Goal: Book appointment/travel/reservation

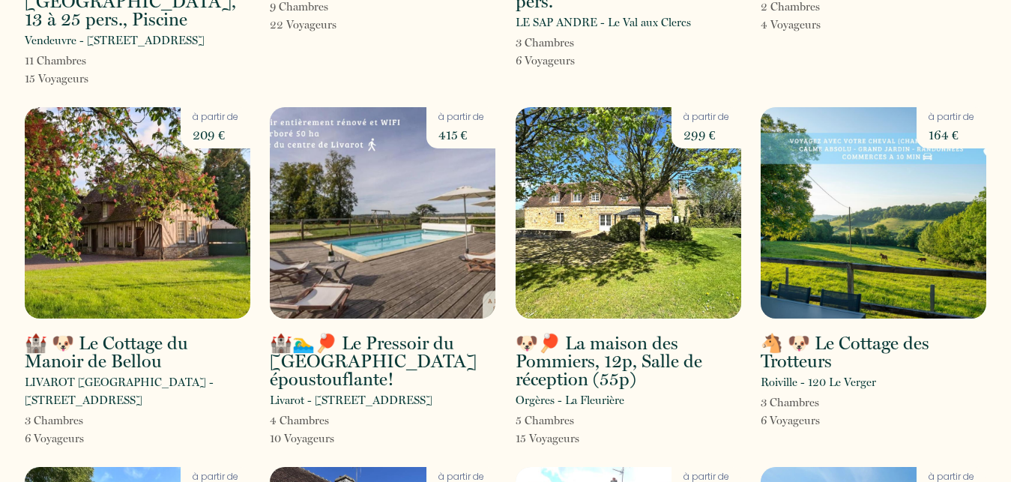
scroll to position [382, 0]
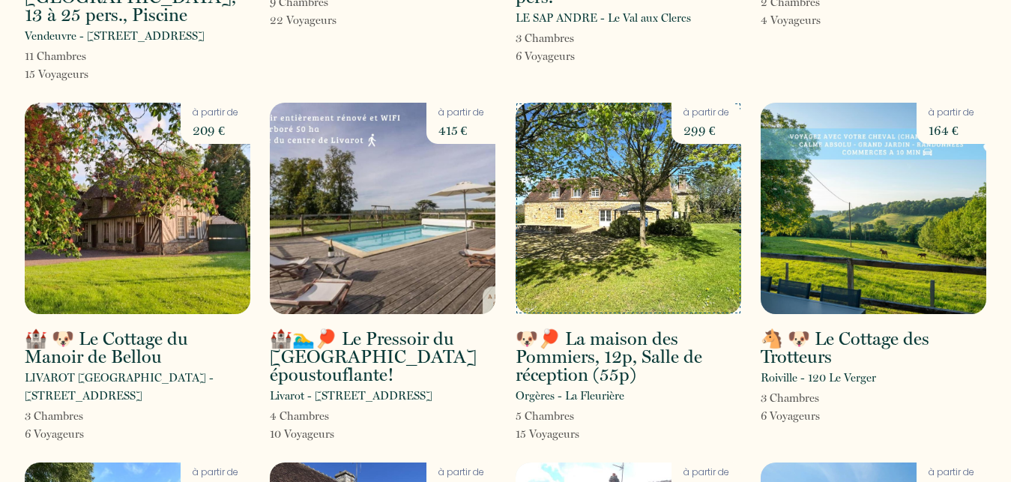
click at [607, 231] on img at bounding box center [628, 208] width 226 height 211
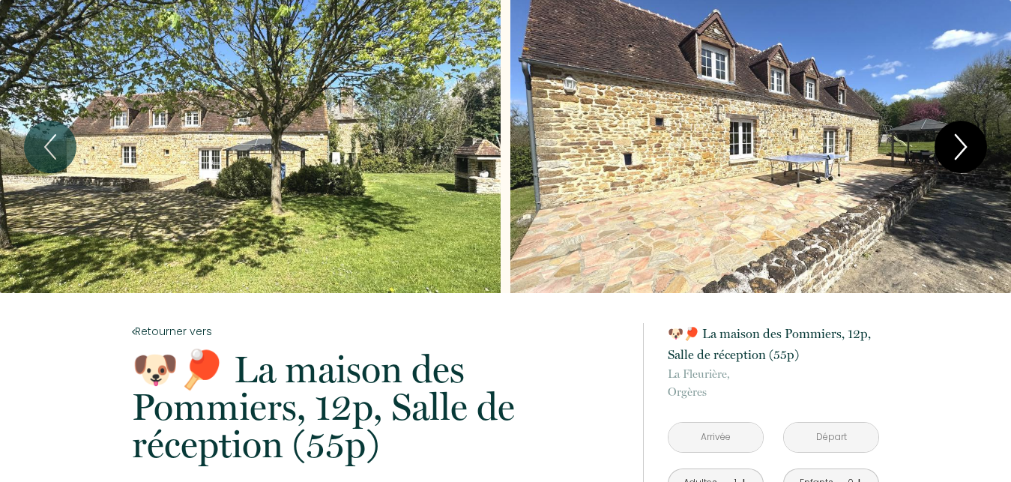
click at [960, 142] on icon "Next" at bounding box center [960, 146] width 31 height 45
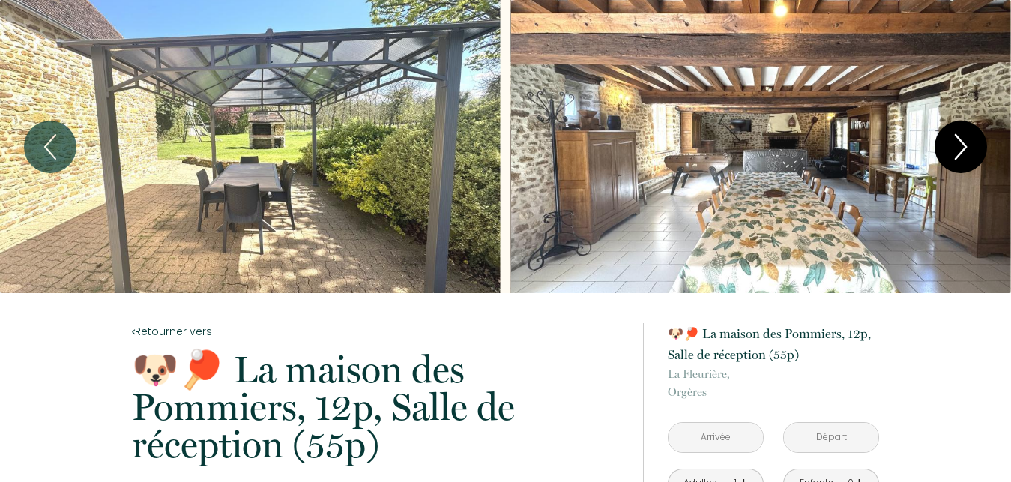
click at [960, 142] on icon "Next" at bounding box center [960, 146] width 31 height 45
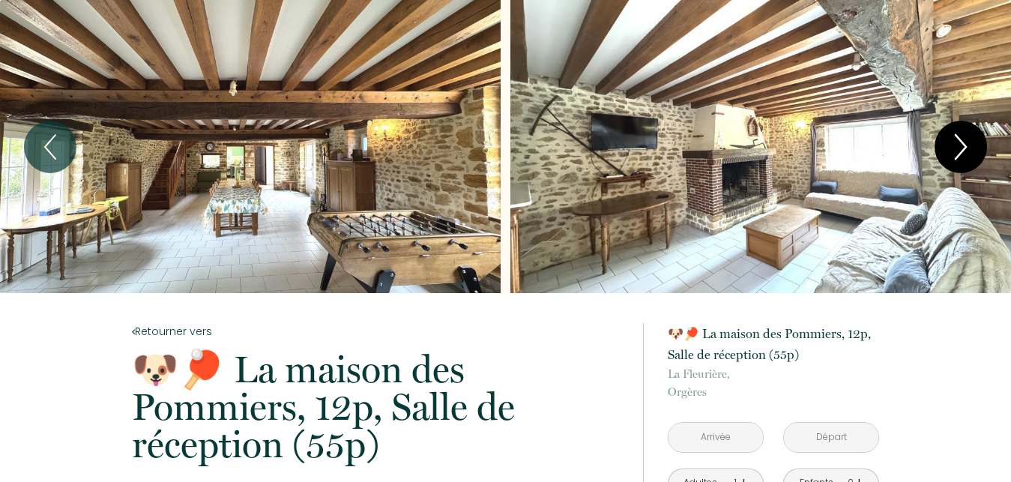
click at [960, 142] on icon "Next" at bounding box center [960, 146] width 31 height 45
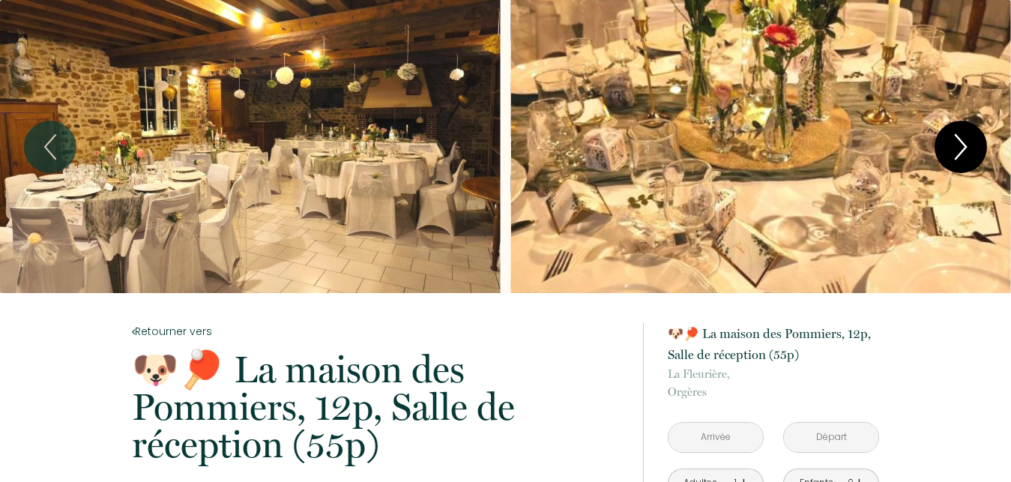
click at [960, 142] on icon "Next" at bounding box center [960, 146] width 31 height 45
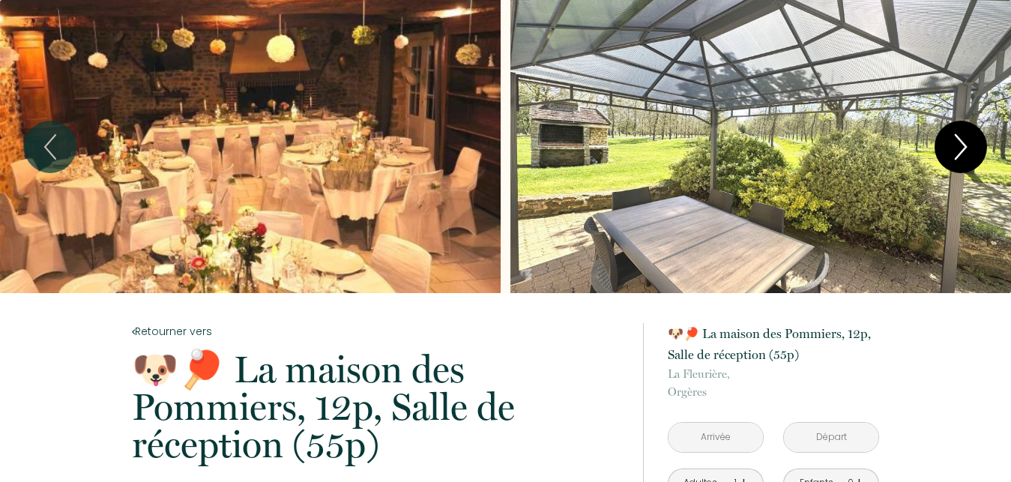
click at [960, 142] on icon "Next" at bounding box center [960, 146] width 31 height 45
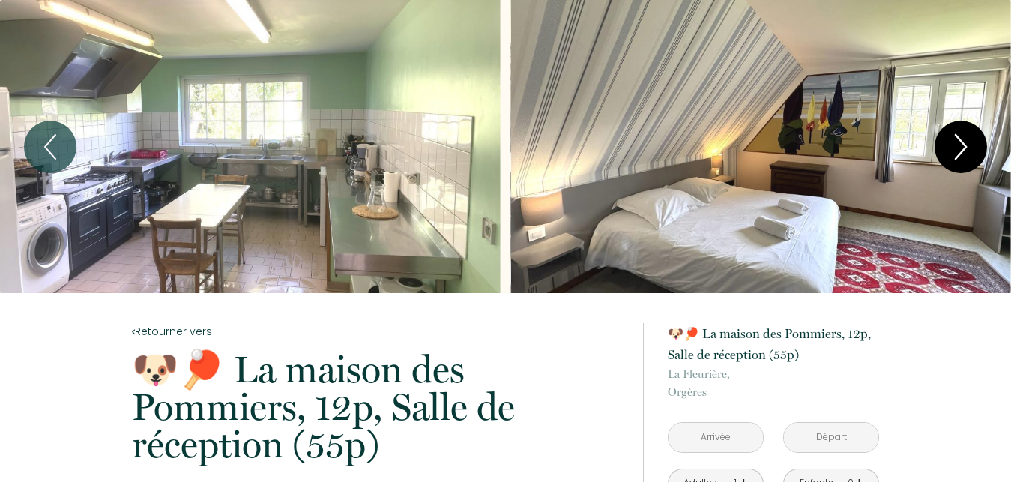
click at [960, 142] on icon "Next" at bounding box center [960, 146] width 31 height 45
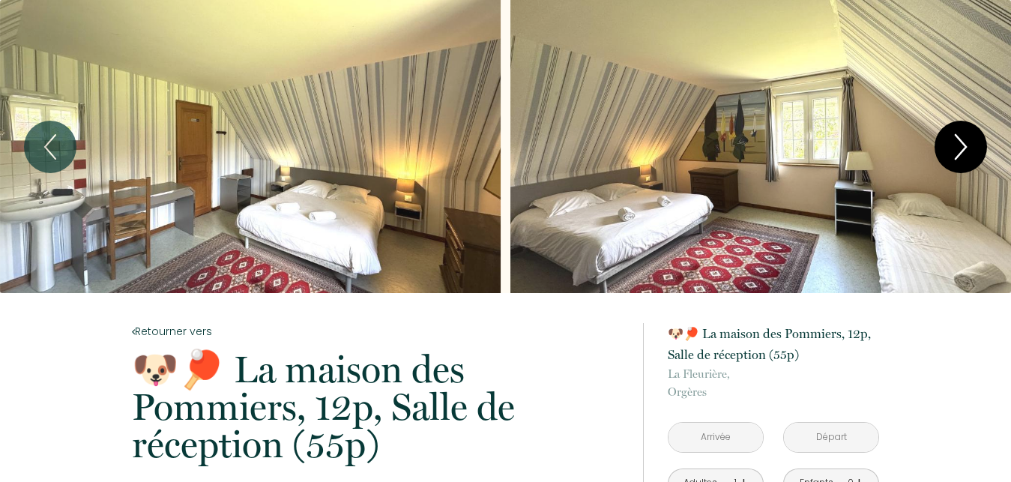
click at [960, 142] on icon "Next" at bounding box center [960, 146] width 31 height 45
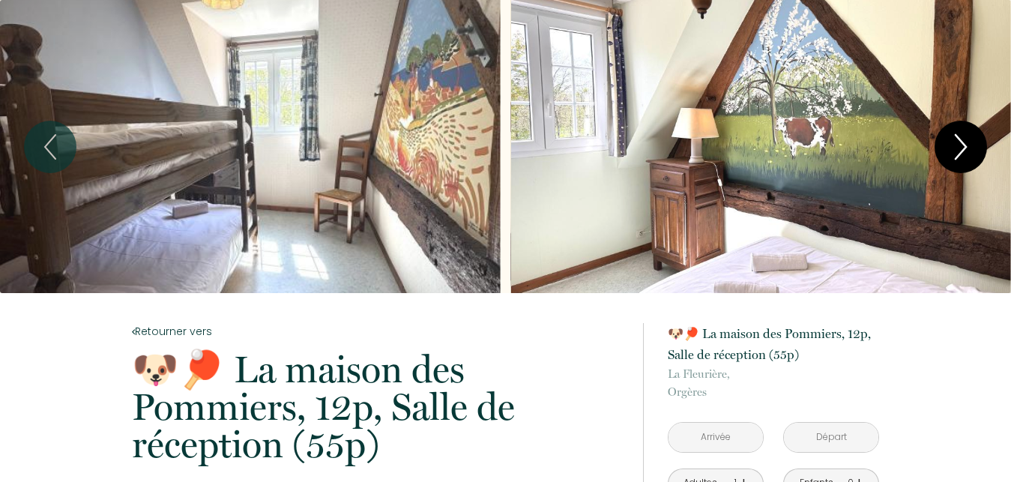
click at [960, 142] on icon "Next" at bounding box center [960, 146] width 31 height 45
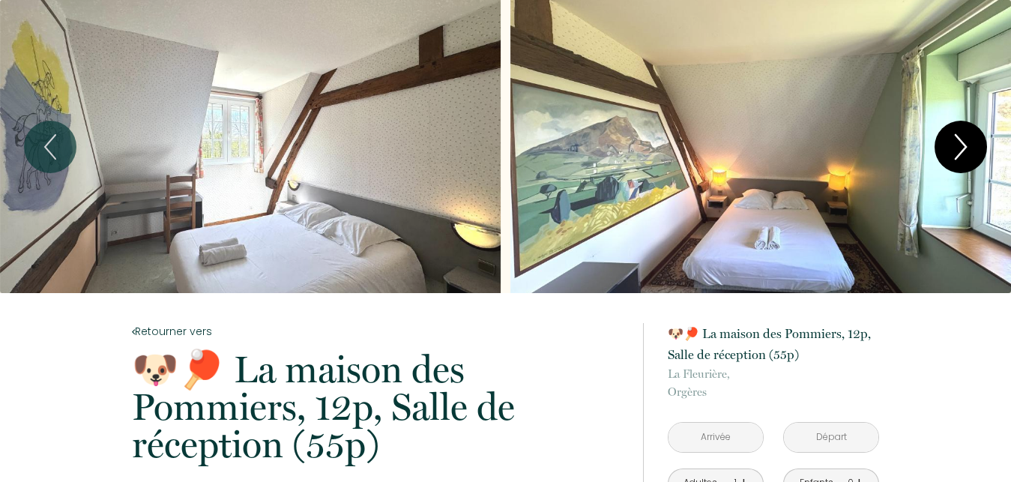
click at [960, 142] on icon "Next" at bounding box center [960, 146] width 31 height 45
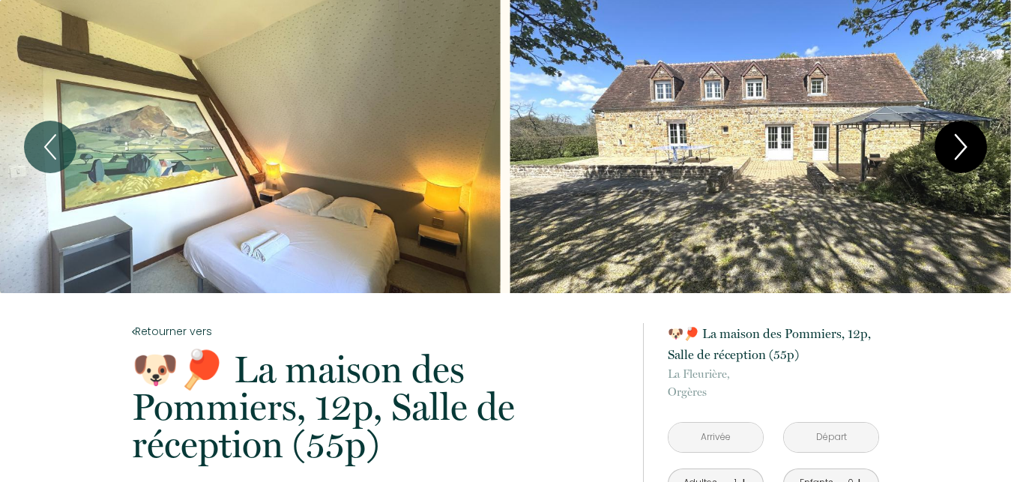
click at [960, 142] on icon "Next" at bounding box center [960, 146] width 31 height 45
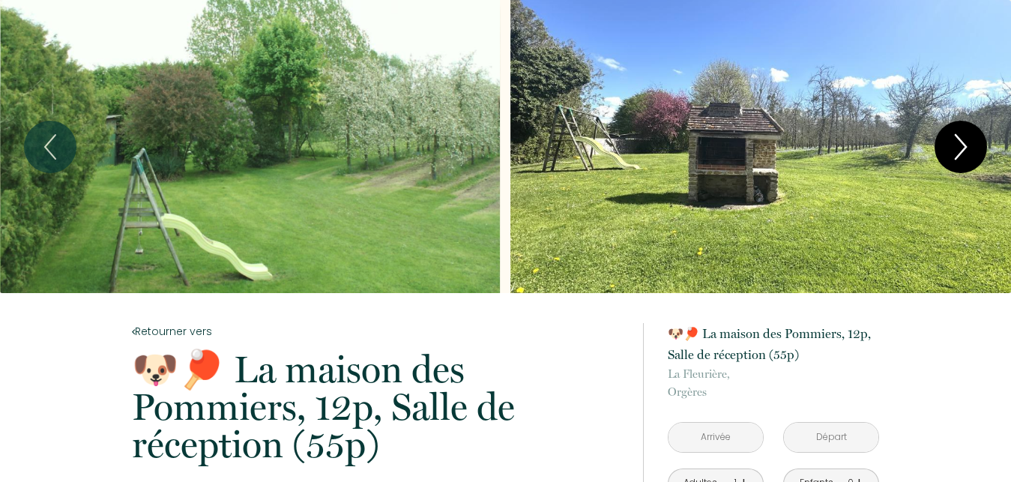
click at [960, 142] on icon "Next" at bounding box center [960, 146] width 31 height 45
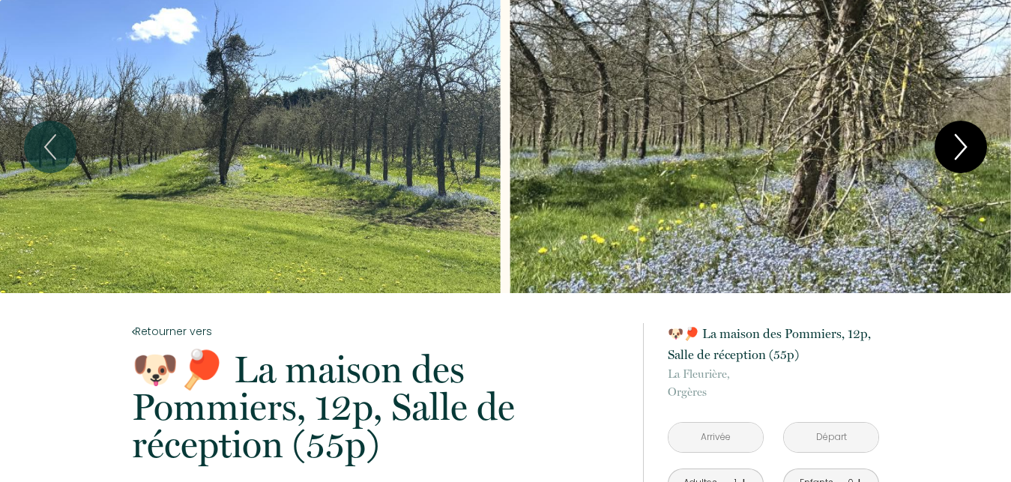
click at [960, 142] on icon "Next" at bounding box center [960, 146] width 31 height 45
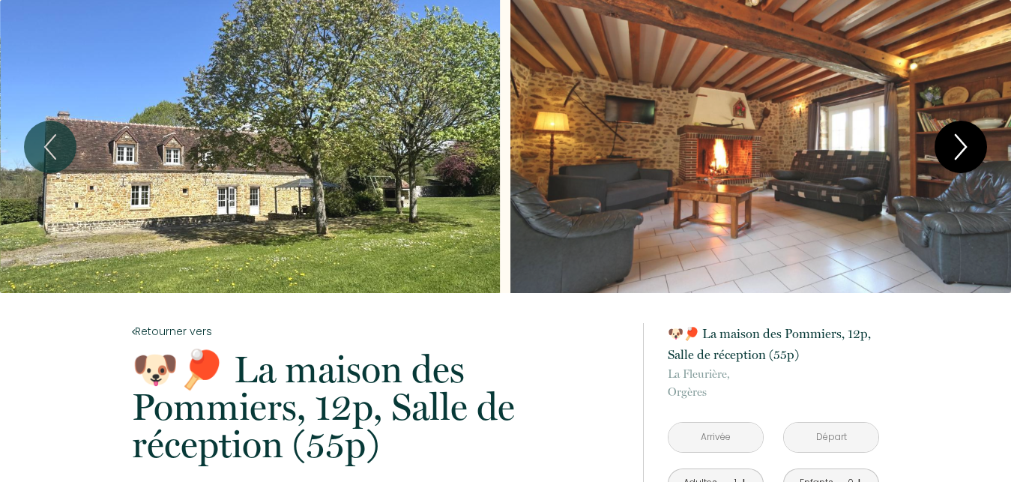
click at [960, 142] on icon "Next" at bounding box center [960, 146] width 31 height 45
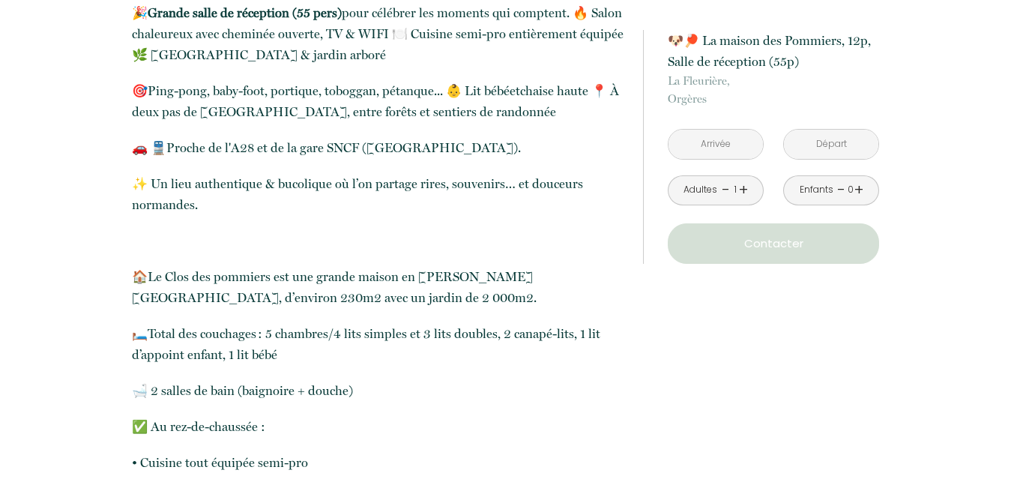
scroll to position [764, 0]
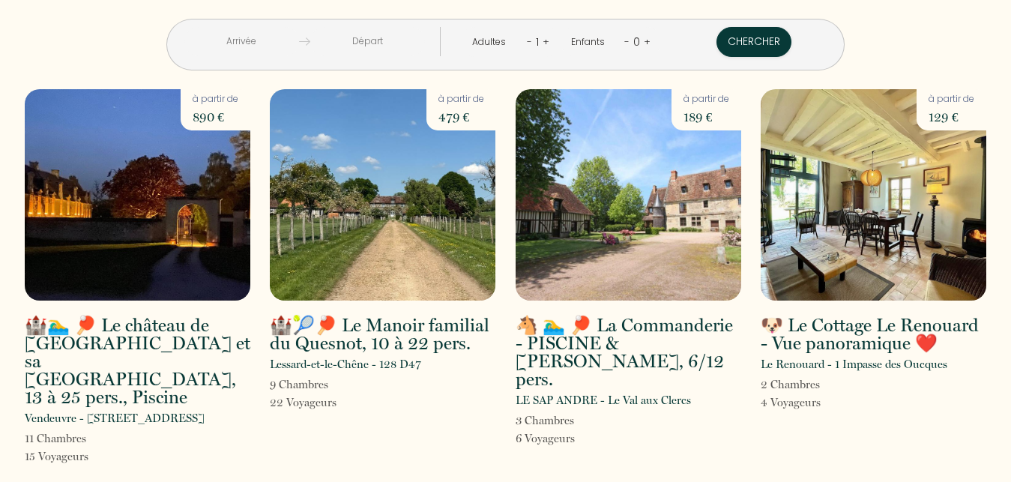
click at [244, 36] on input "text" at bounding box center [241, 41] width 115 height 29
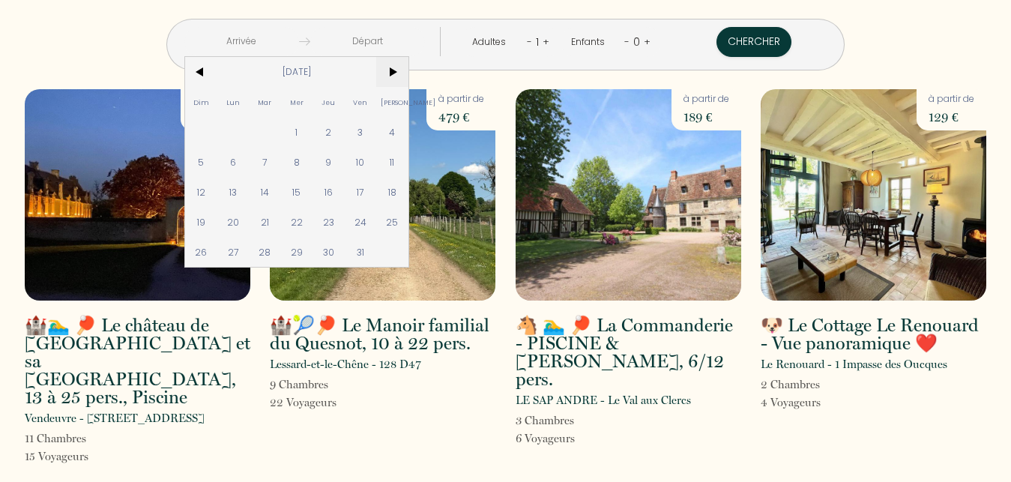
click at [405, 70] on span ">" at bounding box center [392, 72] width 32 height 30
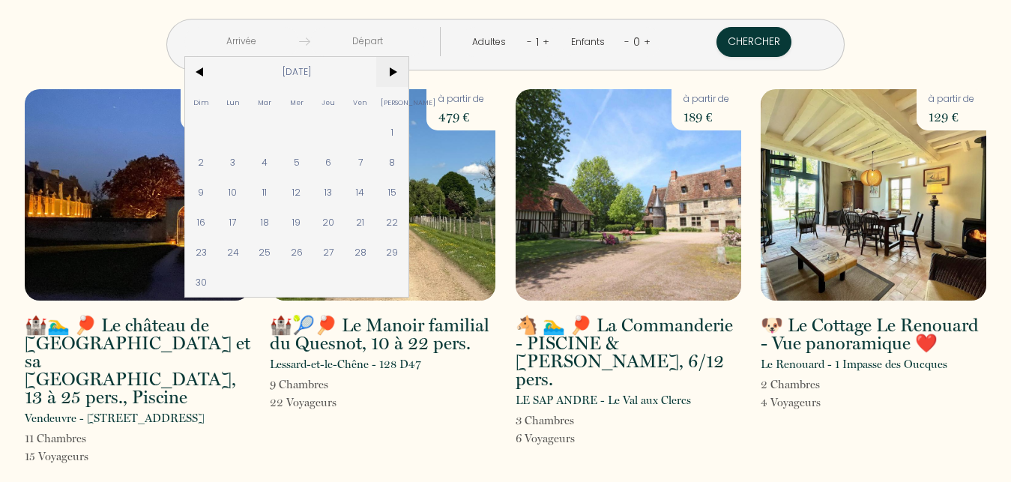
click at [405, 70] on span ">" at bounding box center [392, 72] width 32 height 30
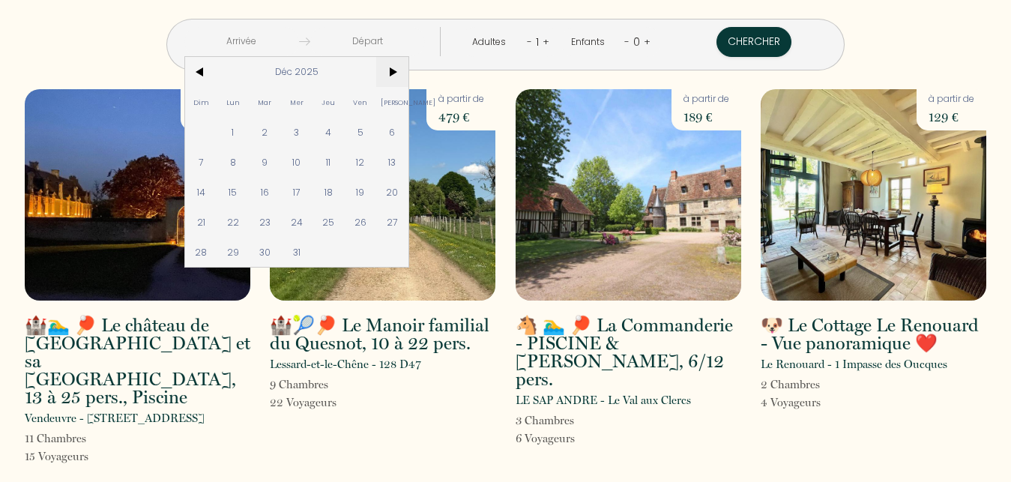
click at [405, 70] on span ">" at bounding box center [392, 72] width 32 height 30
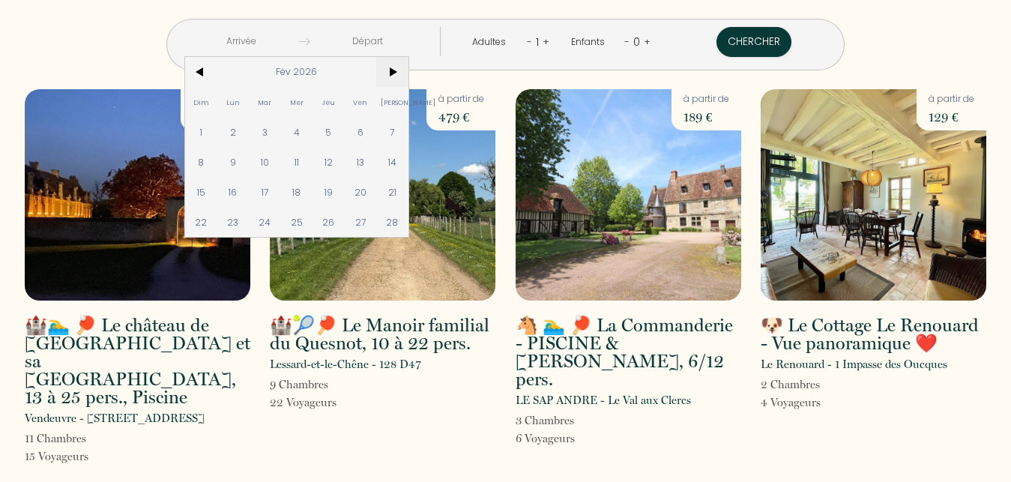
click at [405, 70] on span ">" at bounding box center [392, 72] width 32 height 30
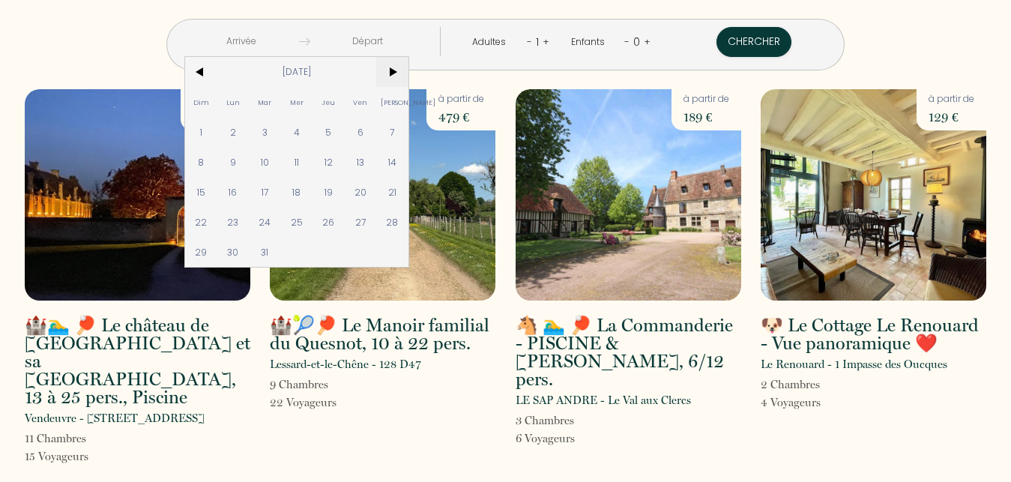
click at [405, 70] on span ">" at bounding box center [392, 72] width 32 height 30
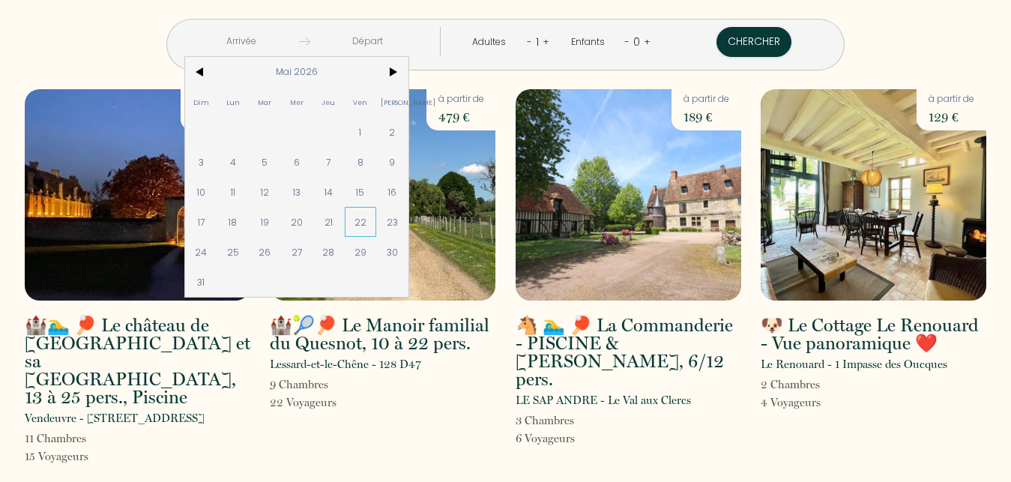
click at [372, 223] on span "22" at bounding box center [361, 222] width 32 height 30
type input "Ven 22 Mai 2026"
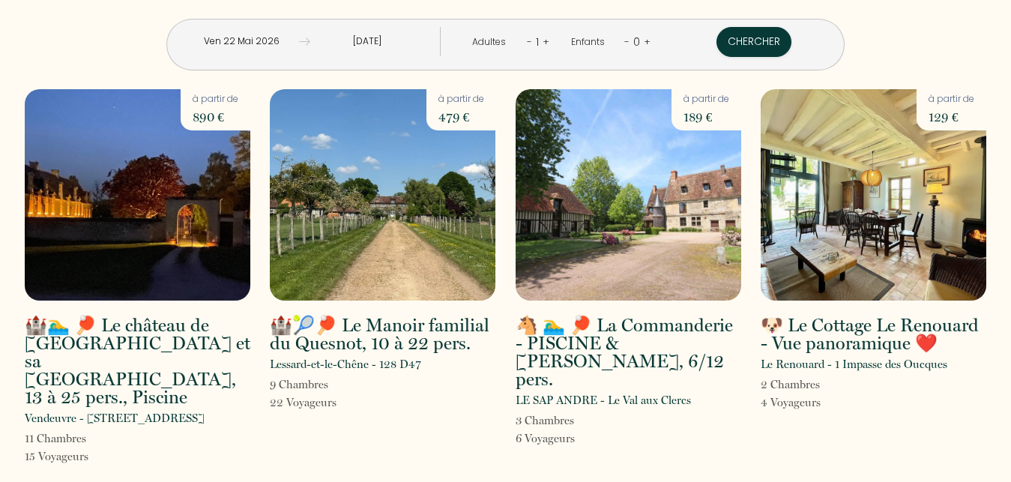
click at [406, 36] on input "[DATE]" at bounding box center [367, 41] width 115 height 29
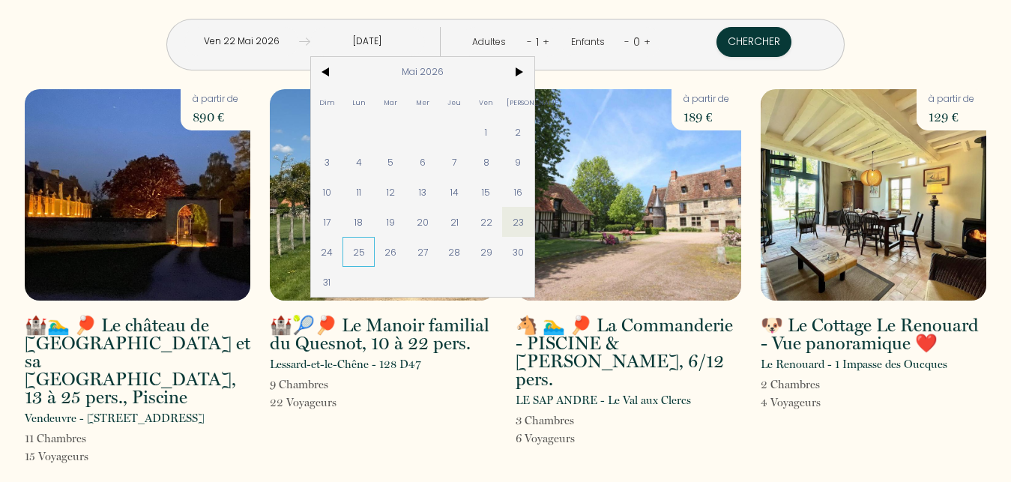
click at [366, 253] on span "25" at bounding box center [358, 252] width 32 height 30
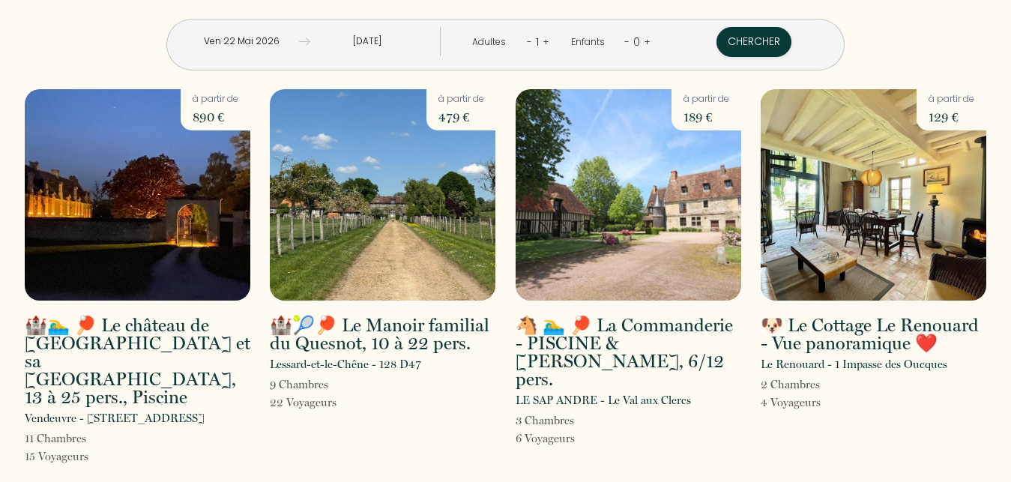
type input "Lun 25 Mai 2026"
click at [545, 37] on link "+" at bounding box center [545, 41] width 7 height 14
click at [545, 37] on link "+" at bounding box center [546, 41] width 7 height 14
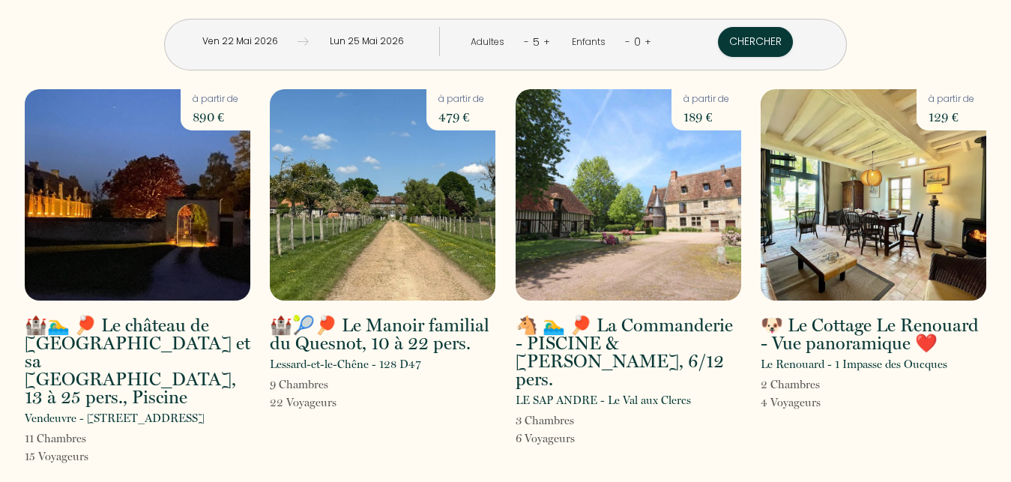
click at [545, 37] on link "+" at bounding box center [546, 41] width 7 height 14
click at [644, 40] on link "+" at bounding box center [647, 41] width 7 height 14
click at [643, 40] on link "+" at bounding box center [646, 41] width 7 height 14
click at [644, 40] on link "+" at bounding box center [647, 41] width 7 height 14
click at [754, 40] on button "Chercher" at bounding box center [754, 42] width 75 height 30
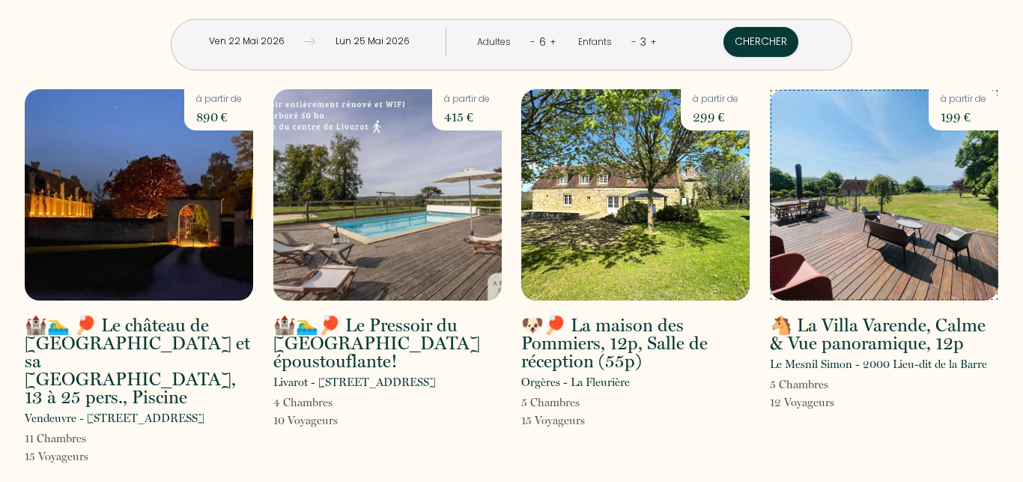
click at [909, 215] on img at bounding box center [884, 194] width 229 height 211
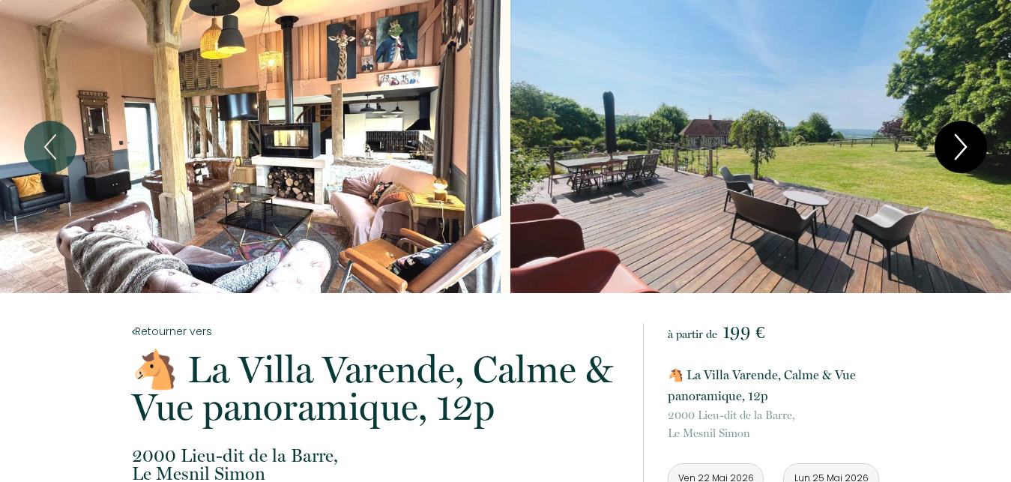
click at [959, 139] on icon "Next" at bounding box center [960, 147] width 10 height 24
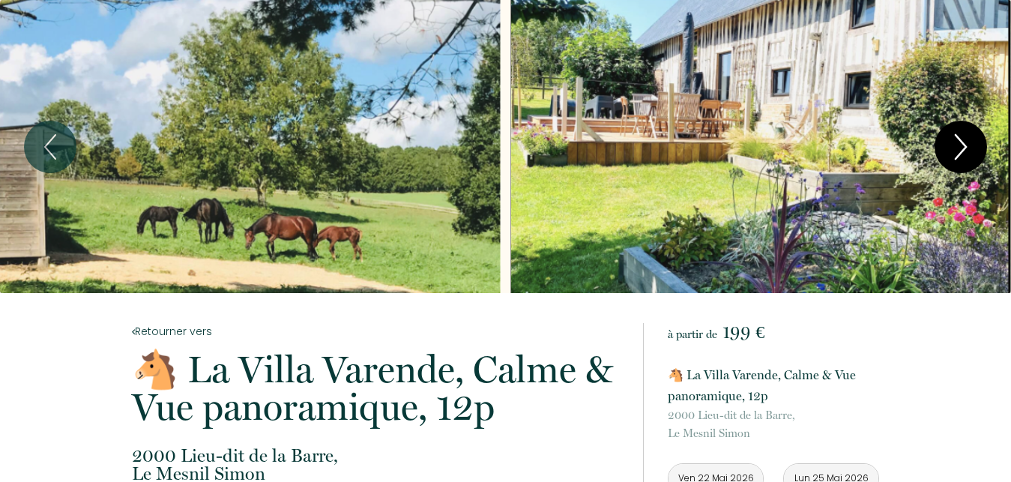
click at [959, 139] on icon "Next" at bounding box center [960, 147] width 10 height 24
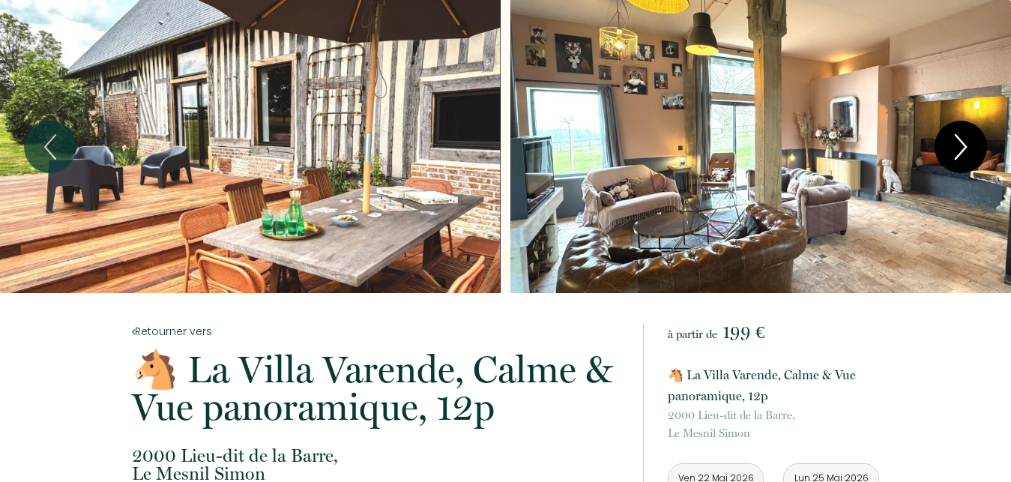
click at [959, 139] on icon "Next" at bounding box center [960, 147] width 10 height 24
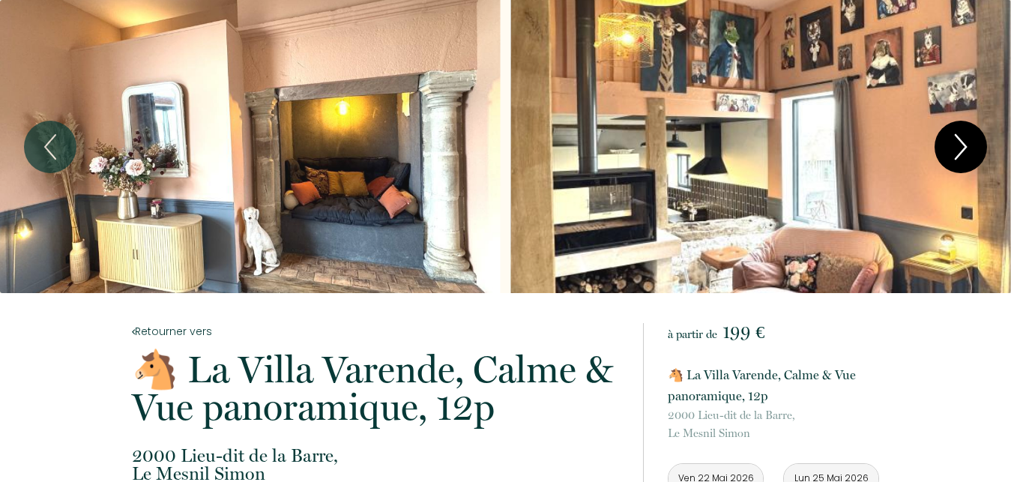
click at [959, 139] on icon "Next" at bounding box center [960, 147] width 10 height 24
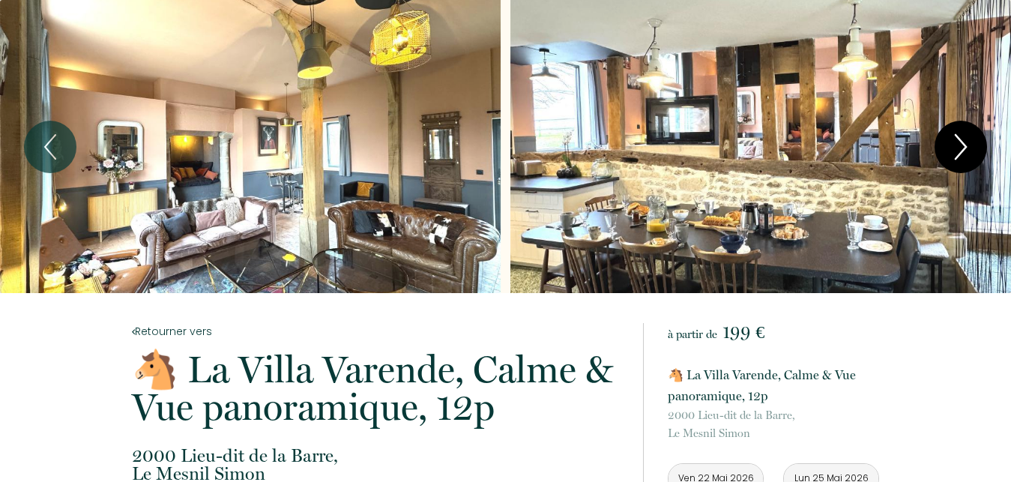
click at [959, 139] on icon "Next" at bounding box center [960, 147] width 10 height 24
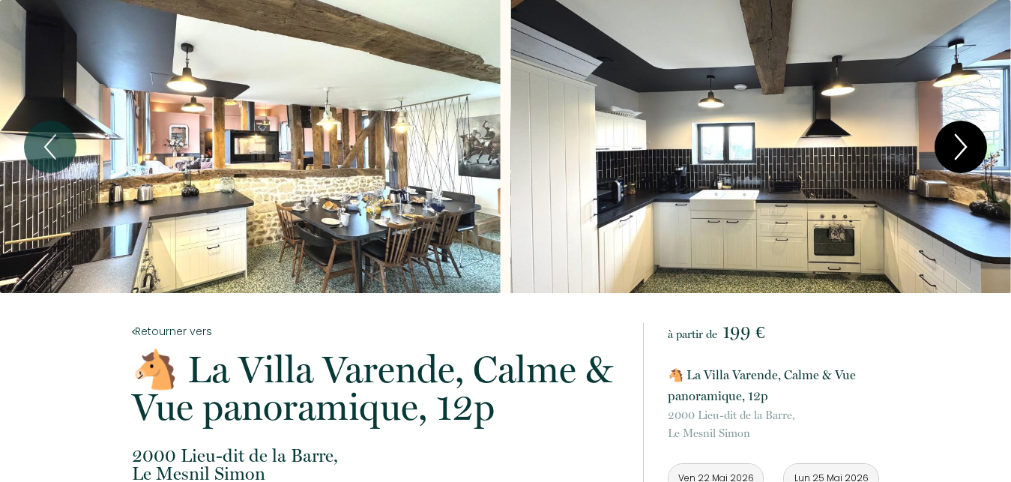
click at [959, 139] on icon "Next" at bounding box center [960, 147] width 10 height 24
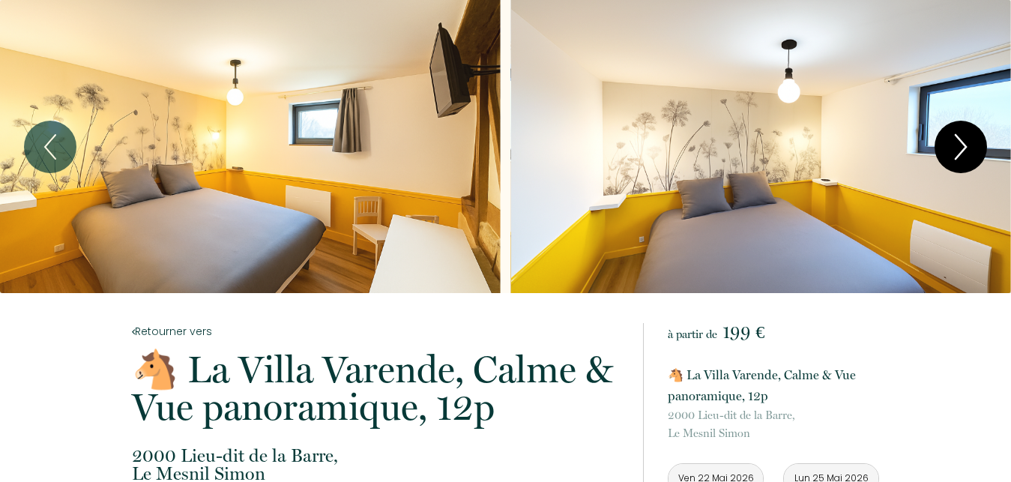
click at [959, 139] on icon "Next" at bounding box center [960, 147] width 10 height 24
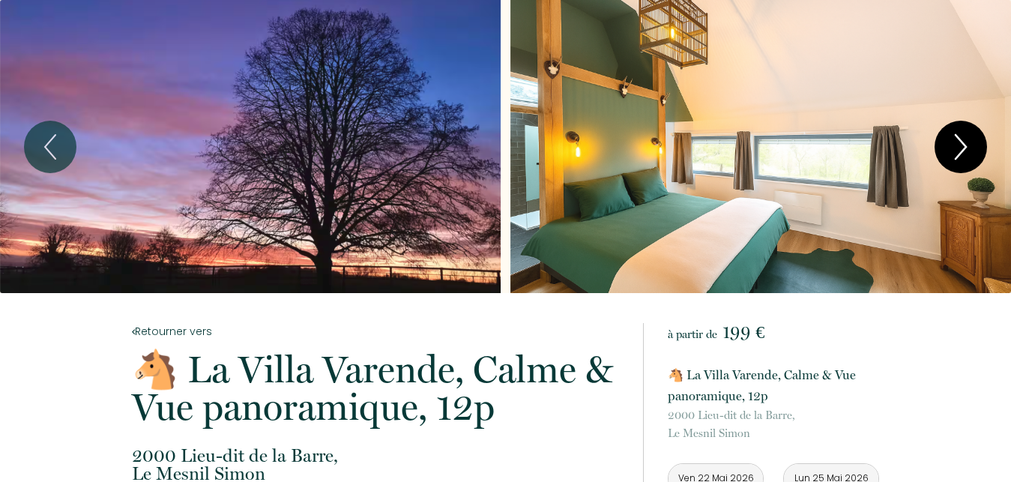
click at [959, 139] on icon "Next" at bounding box center [960, 147] width 10 height 24
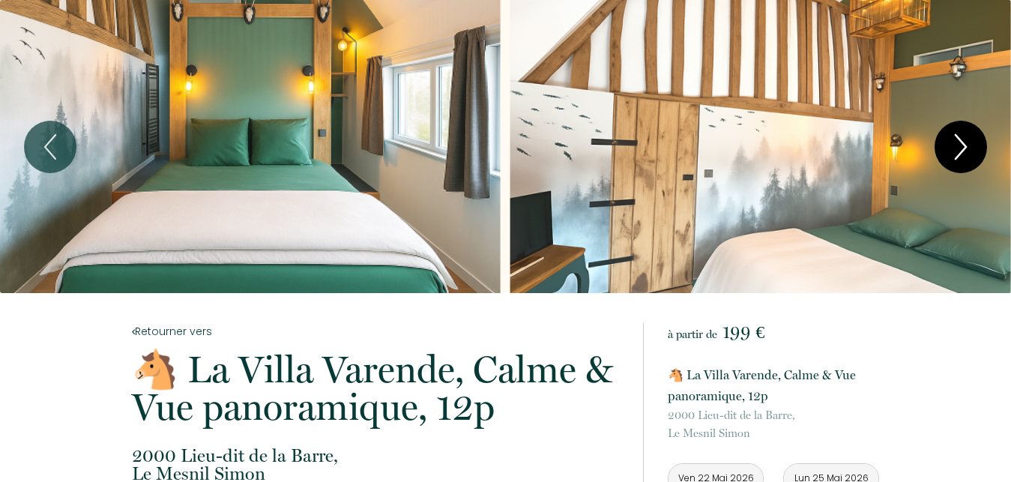
click at [959, 139] on icon "Next" at bounding box center [960, 147] width 10 height 24
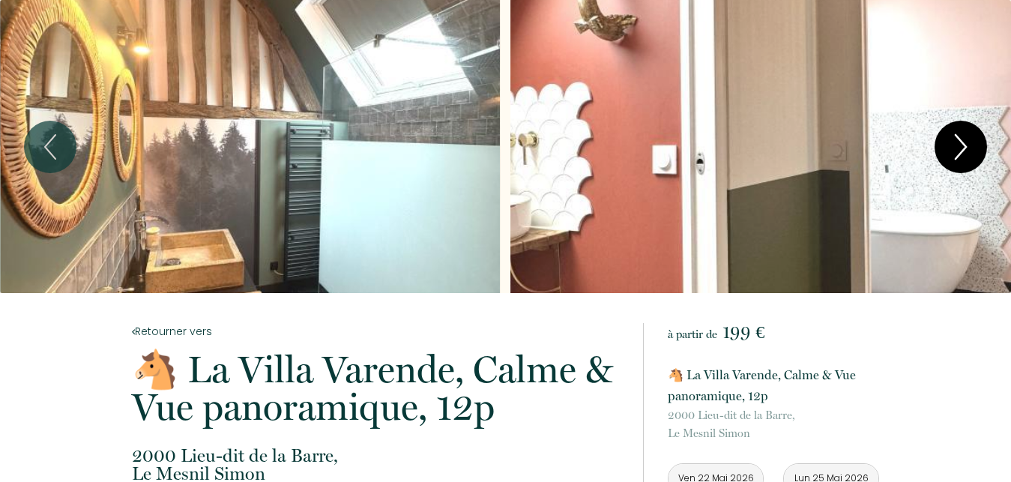
click at [959, 139] on icon "Next" at bounding box center [960, 147] width 10 height 24
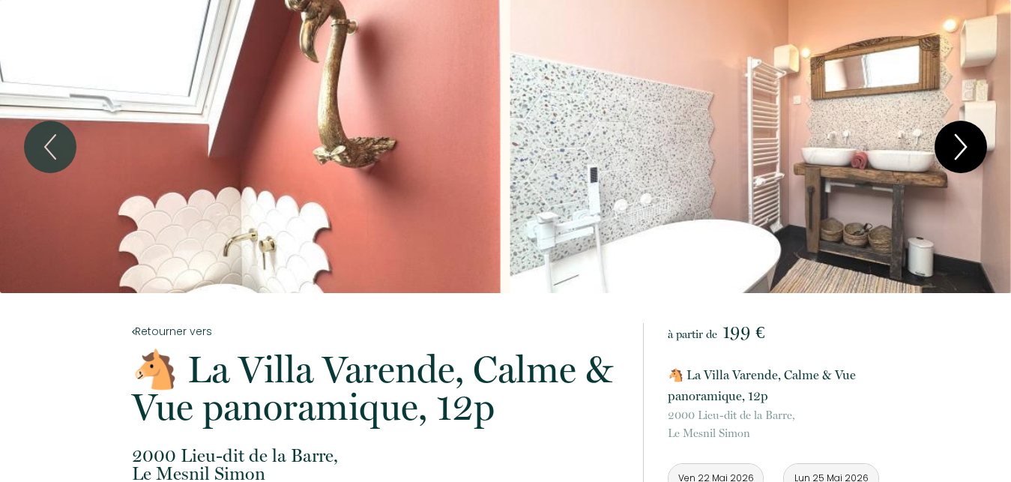
click at [959, 148] on icon "Next" at bounding box center [960, 146] width 31 height 45
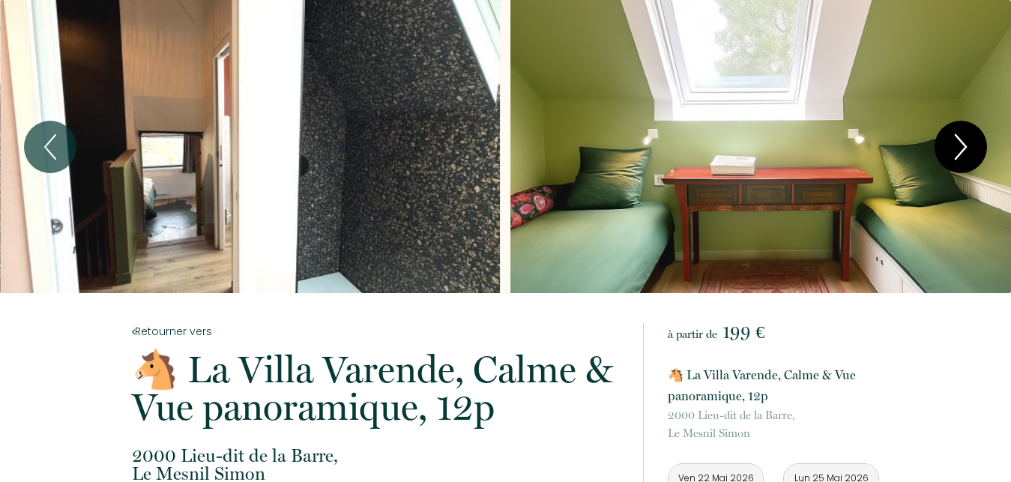
click at [959, 148] on icon "Next" at bounding box center [960, 146] width 31 height 45
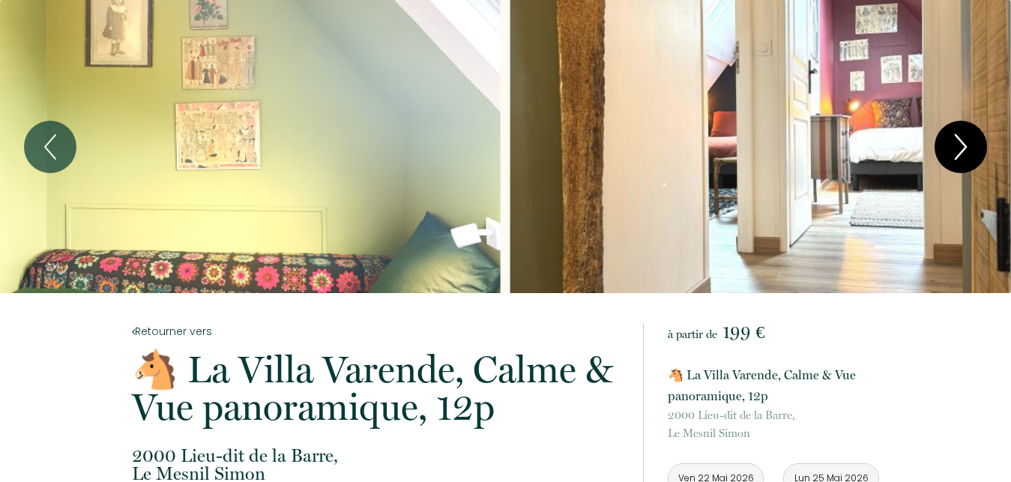
click at [959, 148] on icon "Next" at bounding box center [960, 146] width 31 height 45
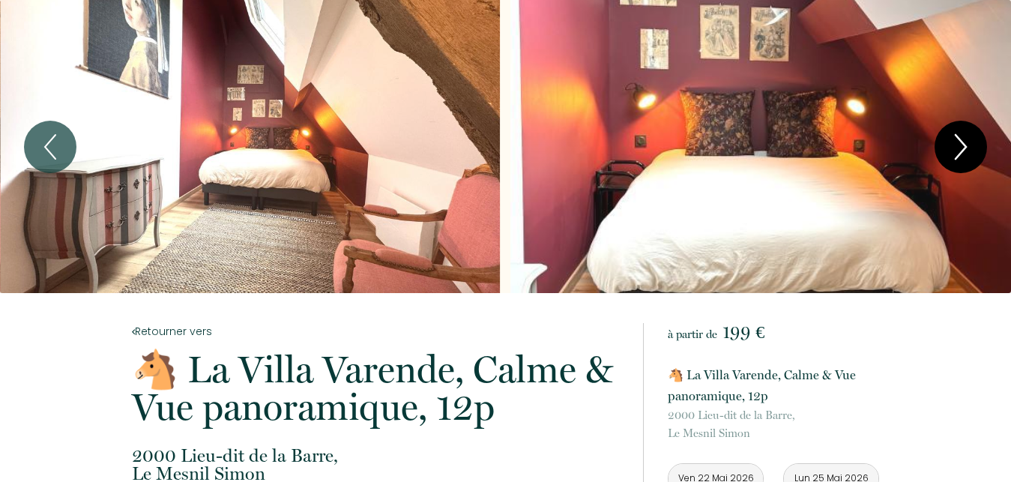
click at [959, 148] on icon "Next" at bounding box center [960, 146] width 31 height 45
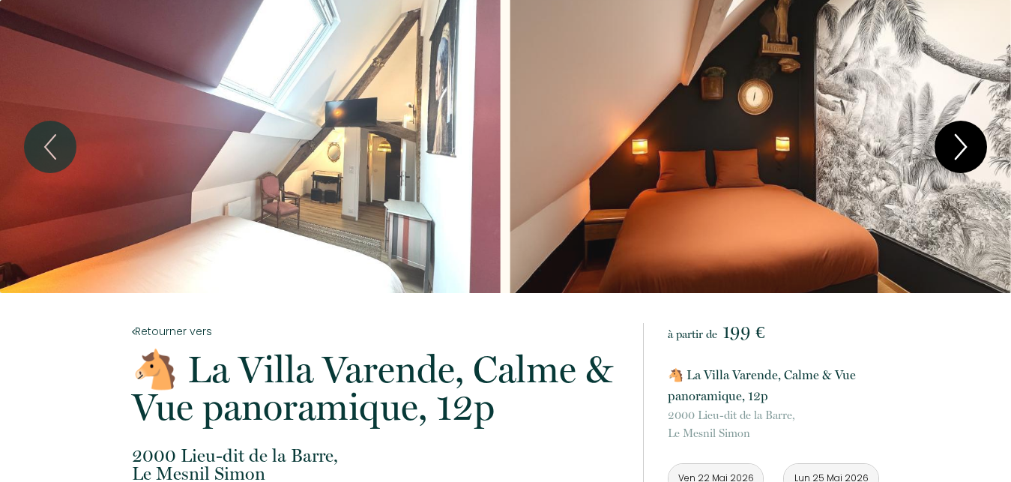
click at [959, 148] on icon "Next" at bounding box center [960, 146] width 31 height 45
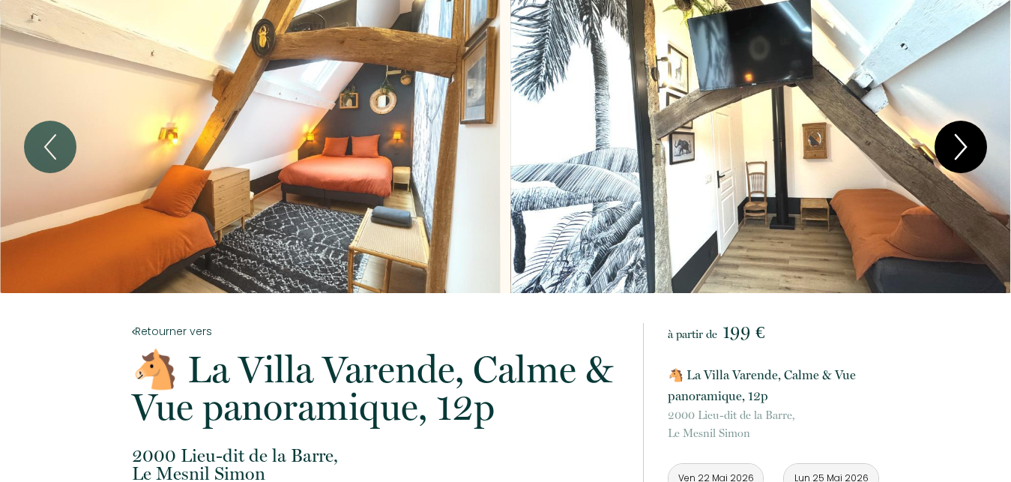
click at [959, 148] on icon "Next" at bounding box center [960, 146] width 31 height 45
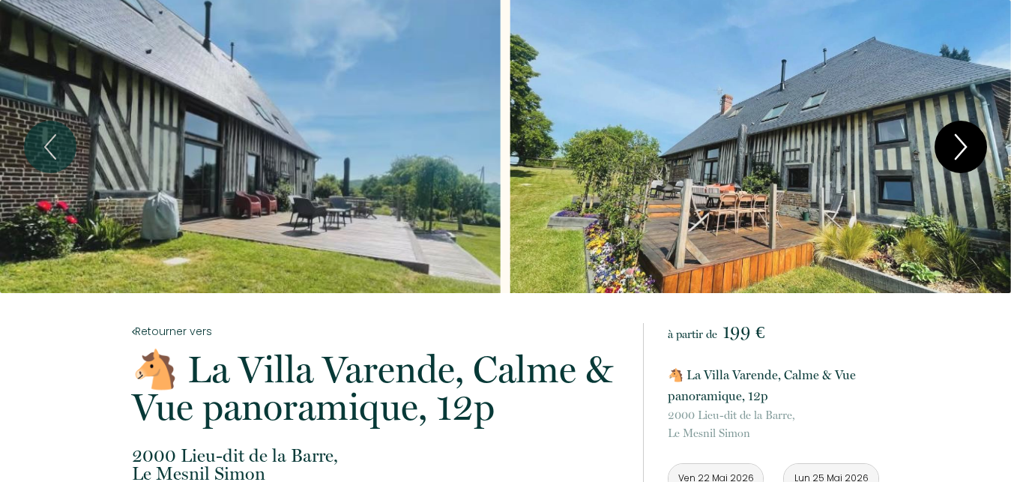
click at [959, 148] on icon "Next" at bounding box center [960, 146] width 31 height 45
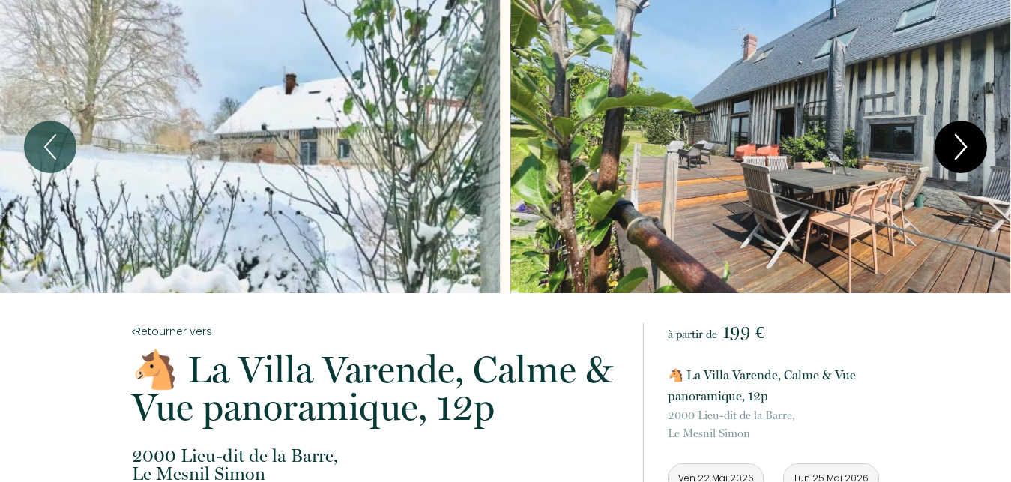
click at [959, 148] on icon "Next" at bounding box center [960, 146] width 31 height 45
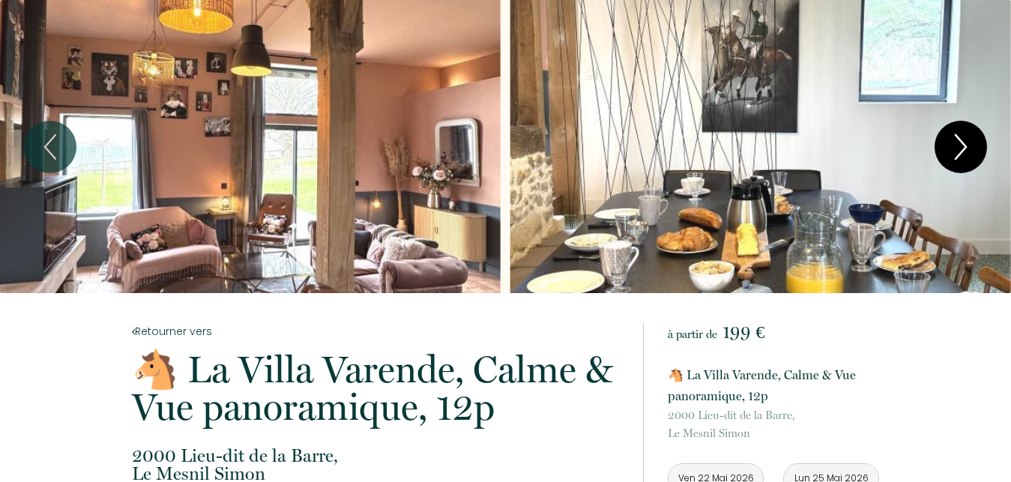
click at [959, 148] on icon "Next" at bounding box center [960, 146] width 31 height 45
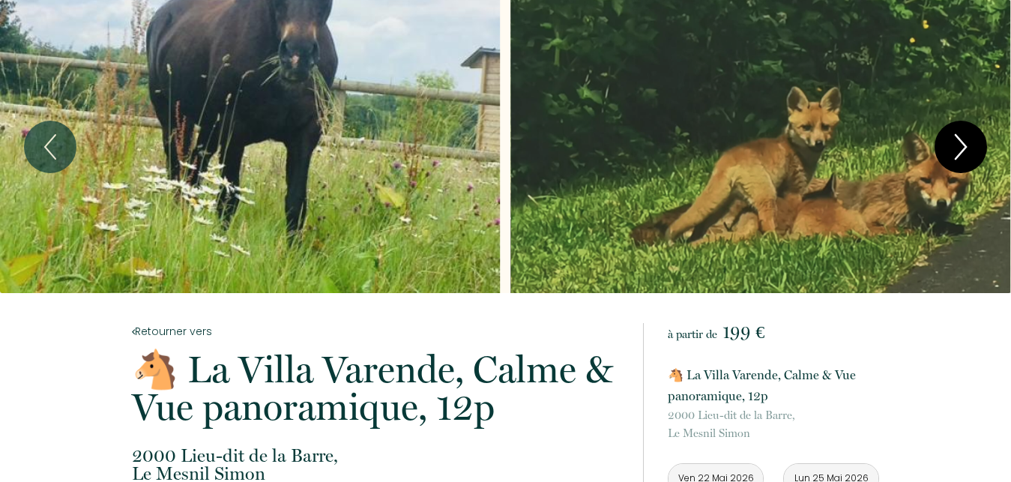
click at [959, 148] on icon "Next" at bounding box center [960, 146] width 31 height 45
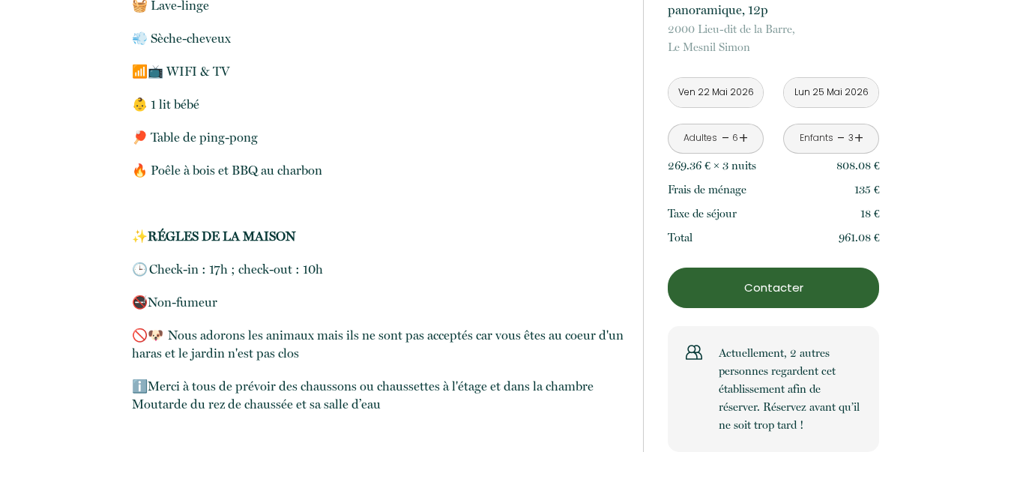
scroll to position [3778, 0]
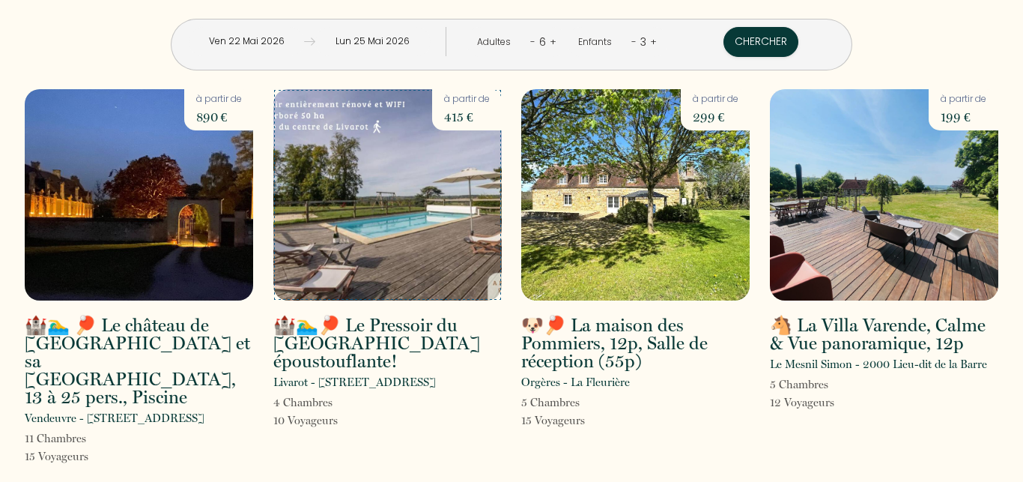
click at [366, 195] on img at bounding box center [387, 194] width 229 height 211
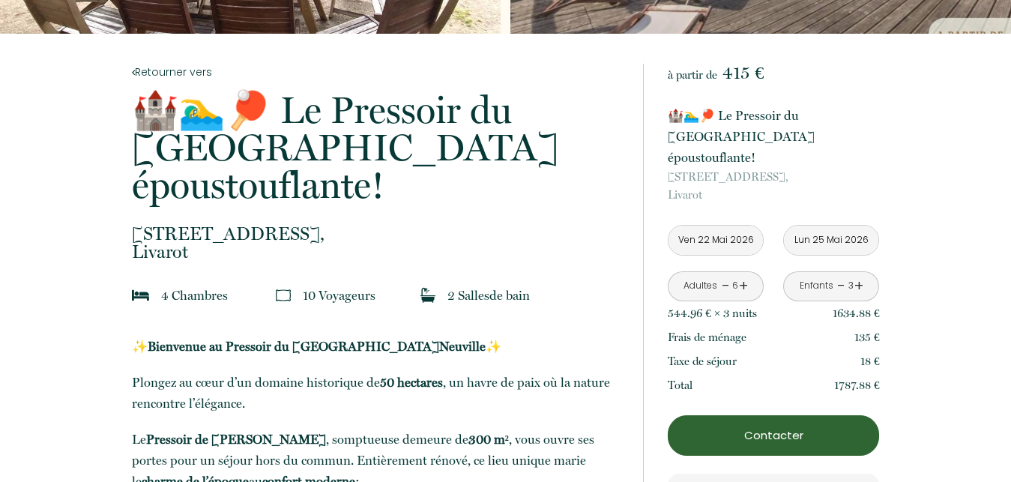
scroll to position [306, 0]
